Goal: Transaction & Acquisition: Subscribe to service/newsletter

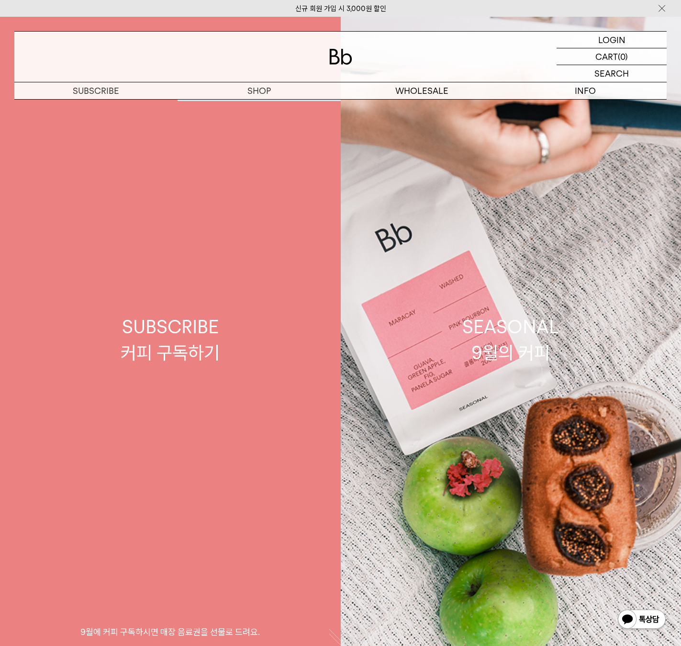
click at [266, 105] on link "SUBSCRIBE 커피 구독하기 9월에 커피 구독하시면 매장 음료권을 선물로 드려요." at bounding box center [170, 340] width 341 height 646
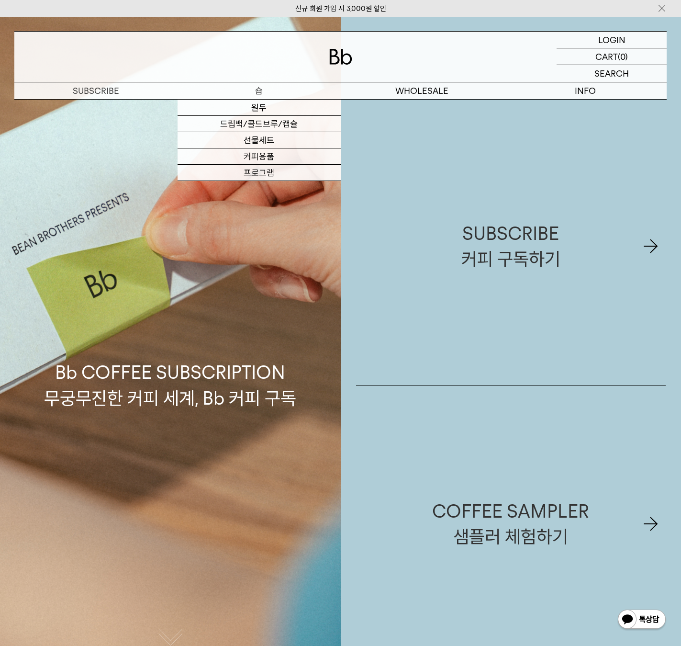
click at [261, 105] on link "원두" at bounding box center [259, 108] width 163 height 16
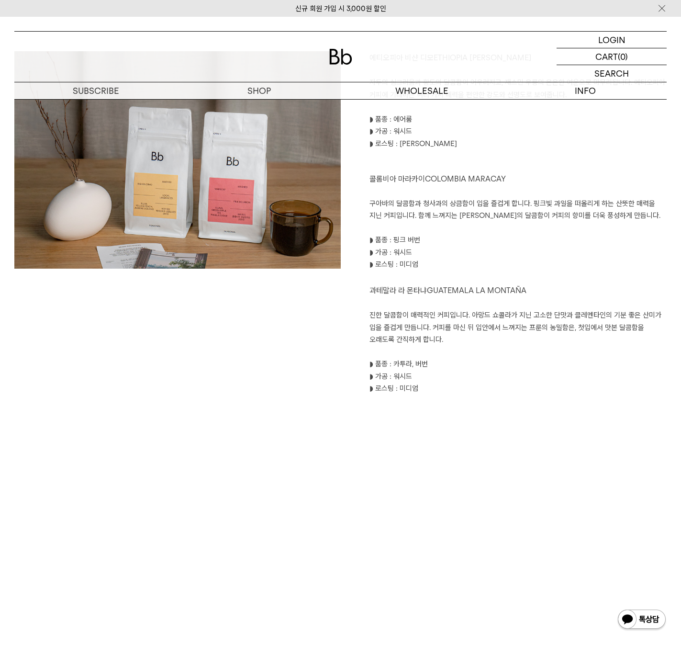
scroll to position [1101, 0]
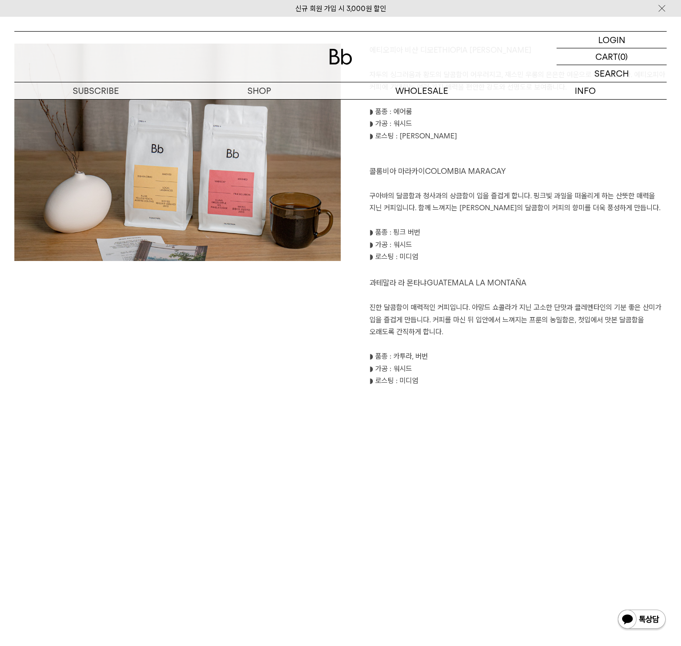
click at [341, 67] on div at bounding box center [340, 57] width 652 height 50
click at [340, 65] on div at bounding box center [340, 57] width 652 height 50
click at [341, 61] on img at bounding box center [340, 57] width 23 height 16
